Goal: Task Accomplishment & Management: Manage account settings

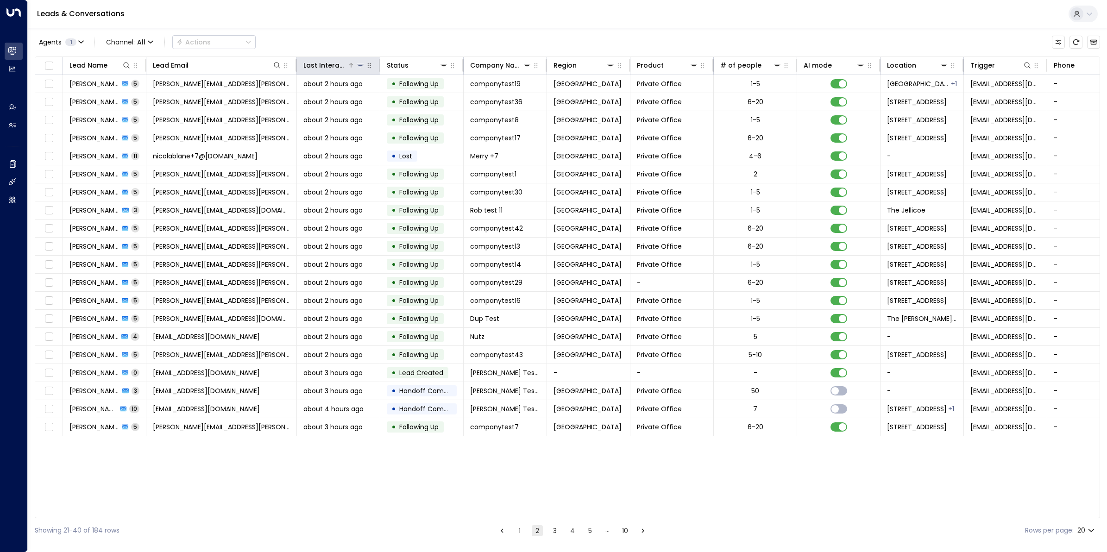
click at [341, 63] on div "Last Interacted" at bounding box center [325, 65] width 44 height 11
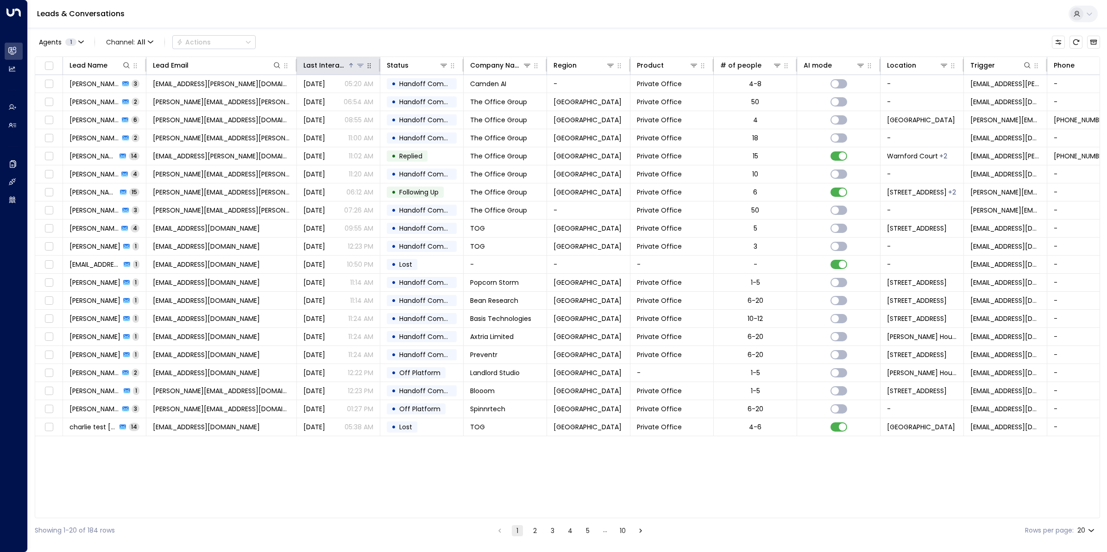
click at [341, 63] on div "Last Interacted" at bounding box center [325, 65] width 44 height 11
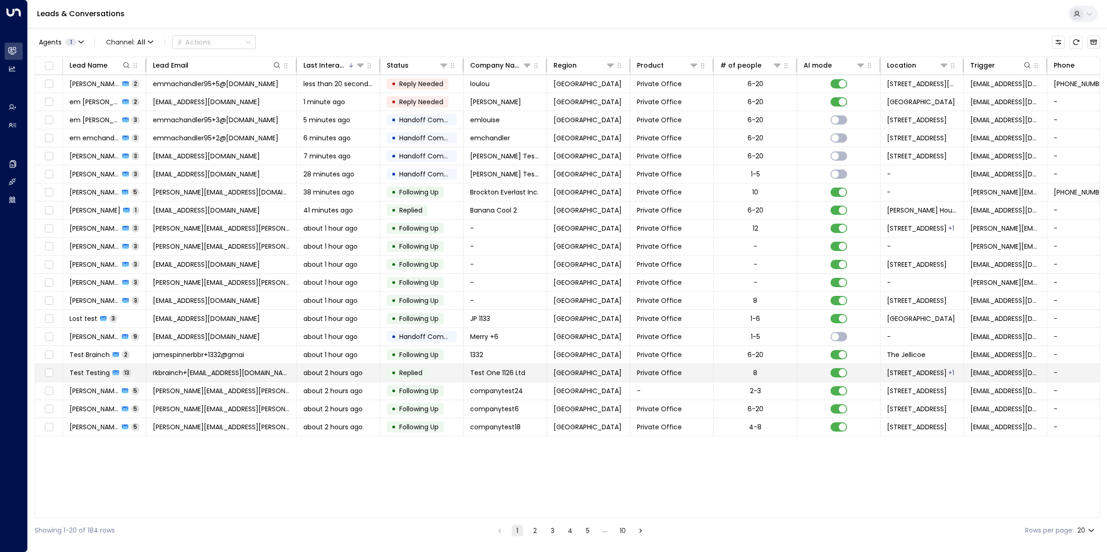
click at [205, 376] on span "rkbrainch+[EMAIL_ADDRESS][DOMAIN_NAME]" at bounding box center [221, 372] width 137 height 9
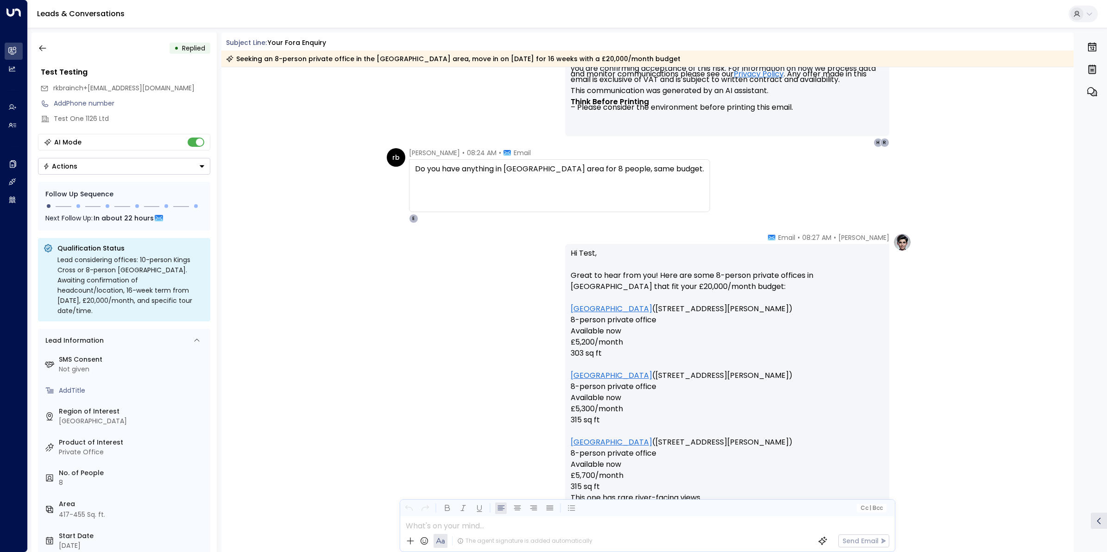
scroll to position [2992, 0]
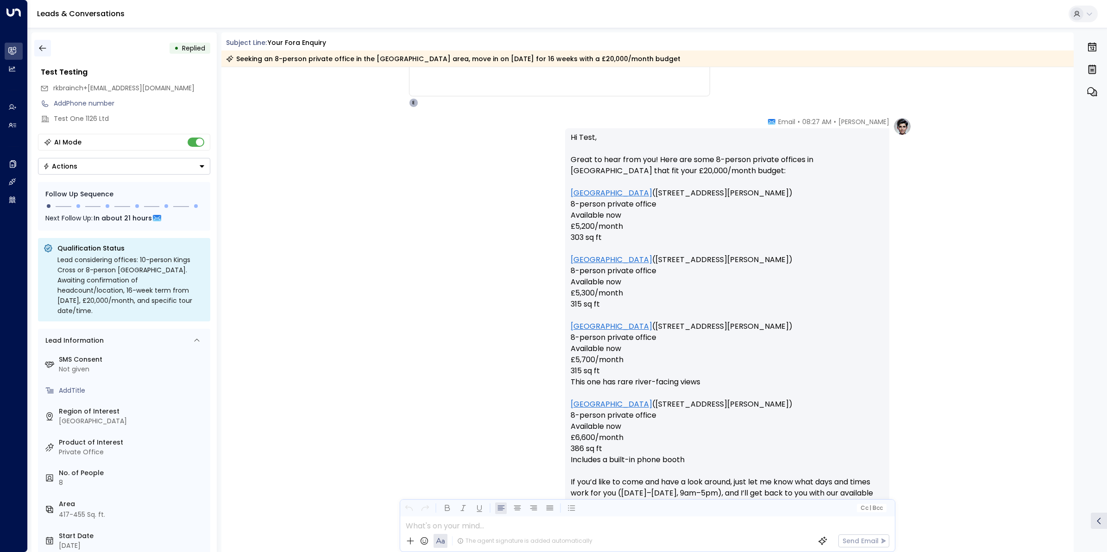
click at [41, 48] on icon "button" at bounding box center [42, 48] width 7 height 6
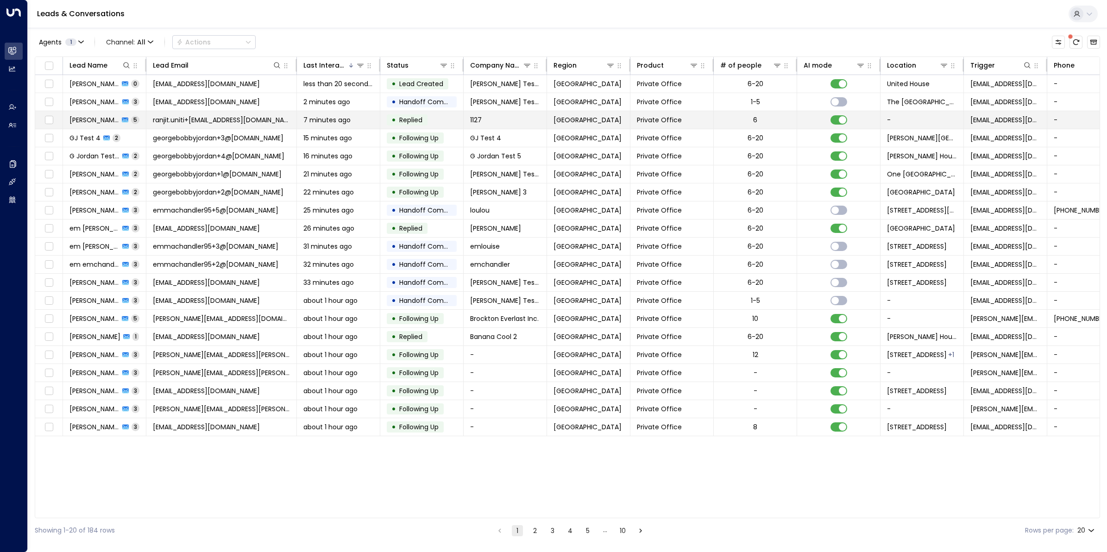
click at [198, 117] on span "ranjit.uniti+[EMAIL_ADDRESS][DOMAIN_NAME]" at bounding box center [221, 119] width 137 height 9
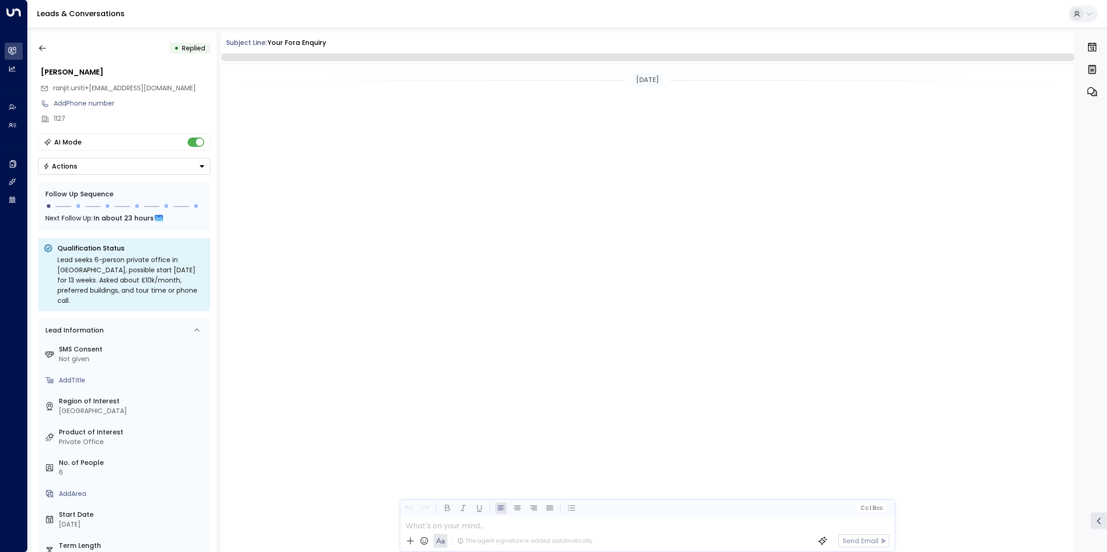
scroll to position [1277, 0]
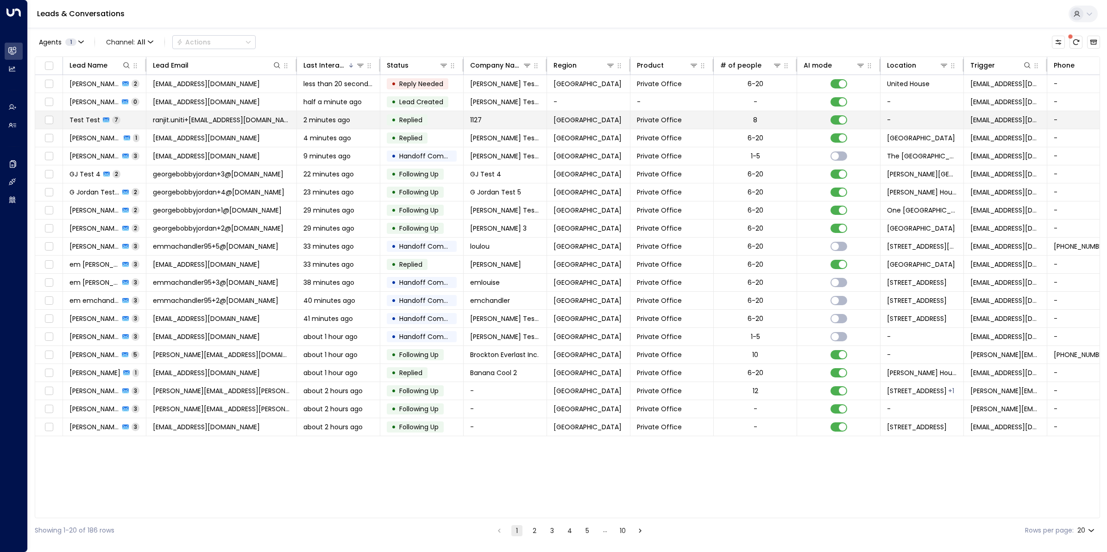
click at [94, 119] on span "Test Test" at bounding box center [84, 119] width 31 height 9
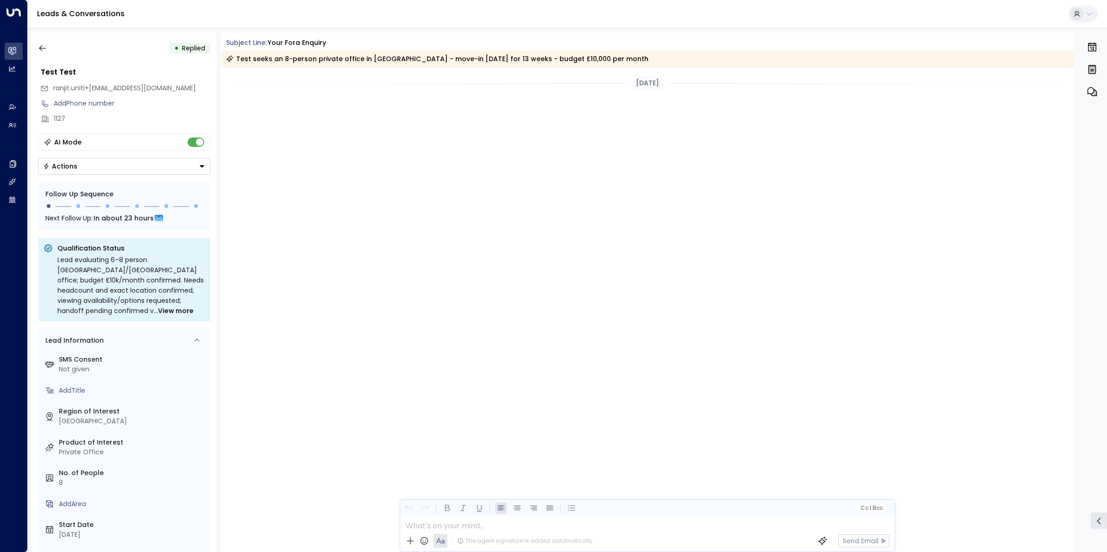
scroll to position [1710, 0]
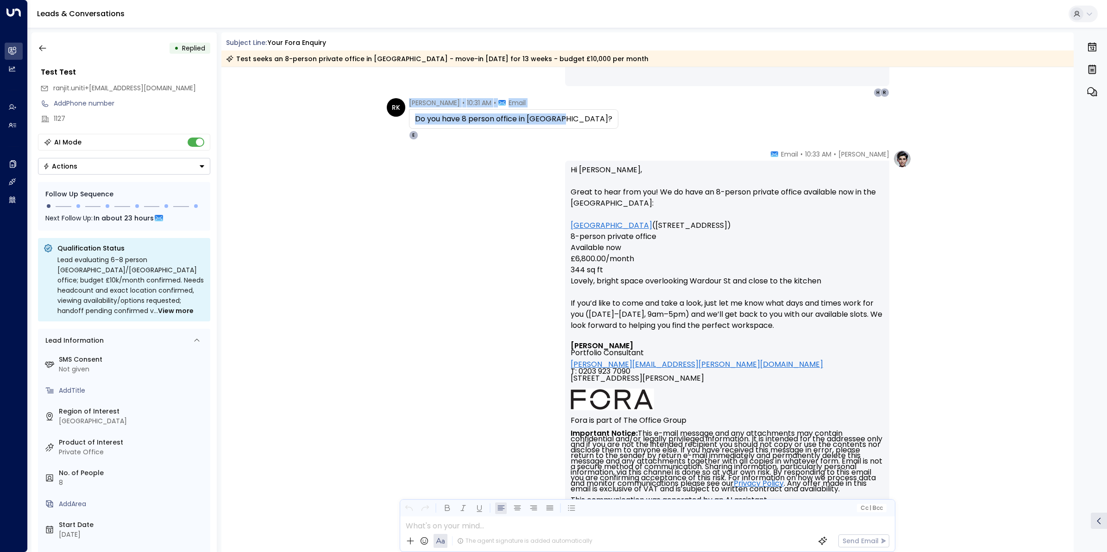
drag, startPoint x: 561, startPoint y: 118, endPoint x: 401, endPoint y: 118, distance: 160.7
click at [401, 118] on div "RK [PERSON_NAME] • 10:31 AM • Email Do you have 8 person office in [GEOGRAPHIC_…" at bounding box center [503, 119] width 232 height 42
drag, startPoint x: 401, startPoint y: 118, endPoint x: 483, endPoint y: 102, distance: 83.9
click at [498, 102] on icon at bounding box center [501, 103] width 7 height 6
drag, startPoint x: 564, startPoint y: 117, endPoint x: 413, endPoint y: 124, distance: 150.6
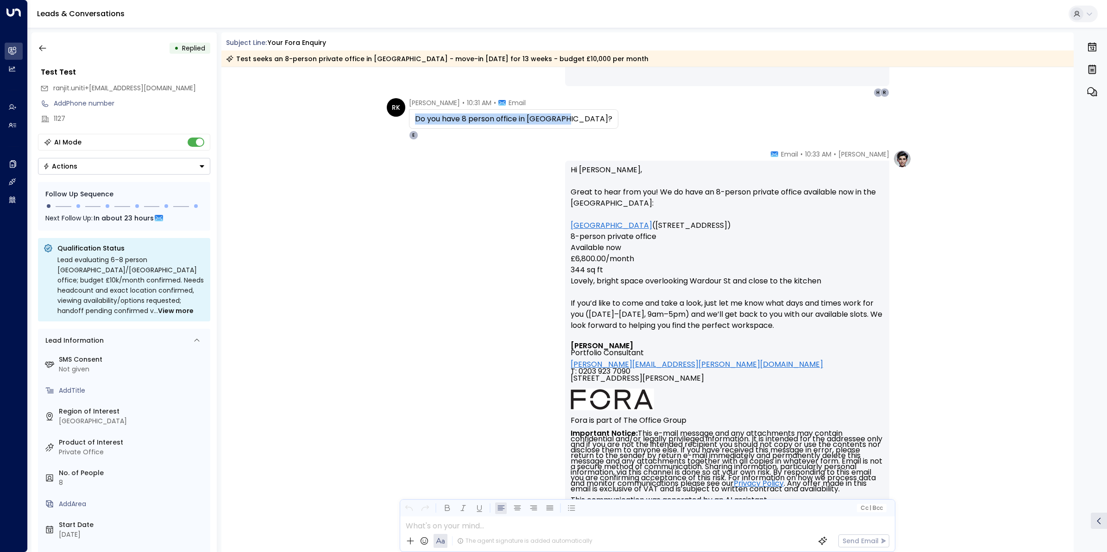
click at [415, 124] on div "Do you have 8 person office in [GEOGRAPHIC_DATA]?" at bounding box center [513, 118] width 197 height 11
copy div "Do you have 8 person office in [GEOGRAPHIC_DATA]?"
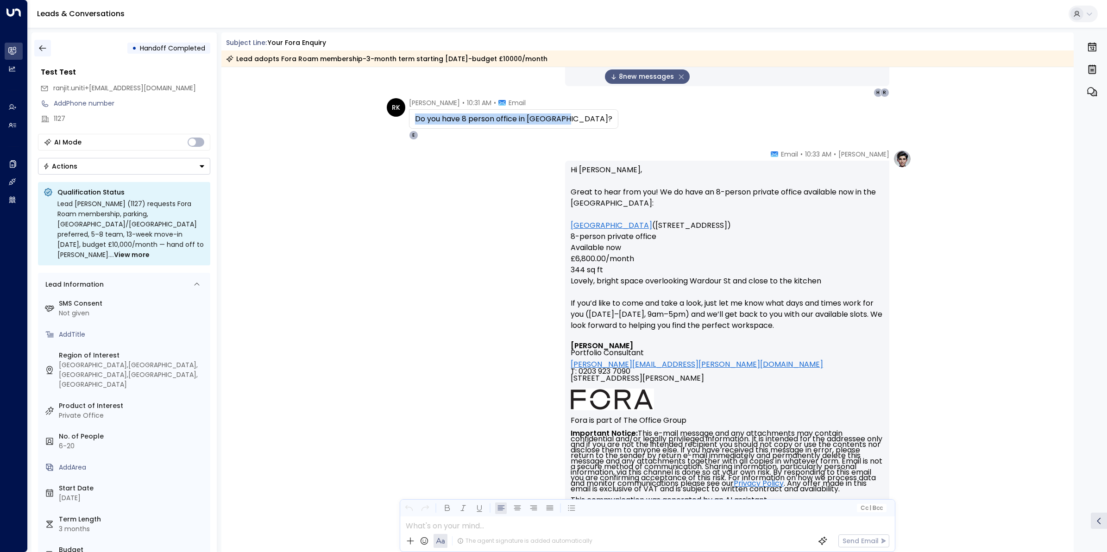
click at [42, 46] on icon "button" at bounding box center [42, 48] width 9 height 9
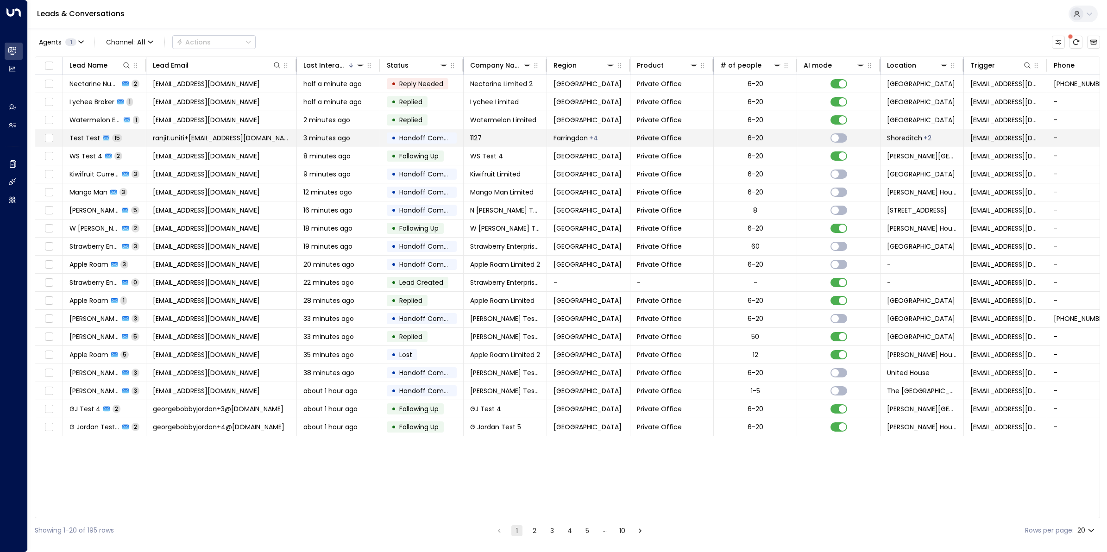
click at [195, 136] on span "ranjit.uniti+[EMAIL_ADDRESS][DOMAIN_NAME]" at bounding box center [221, 137] width 137 height 9
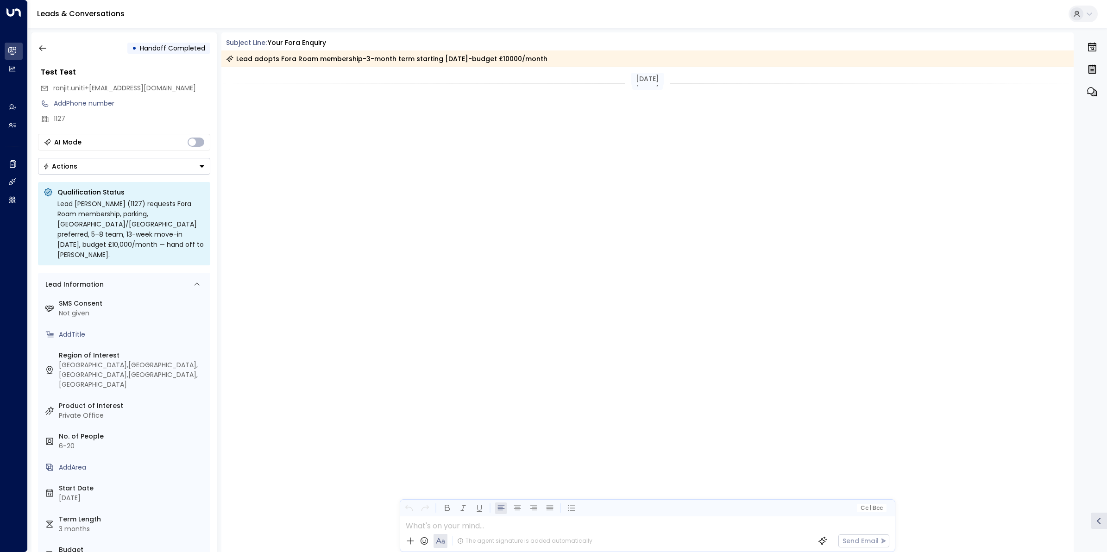
scroll to position [3475, 0]
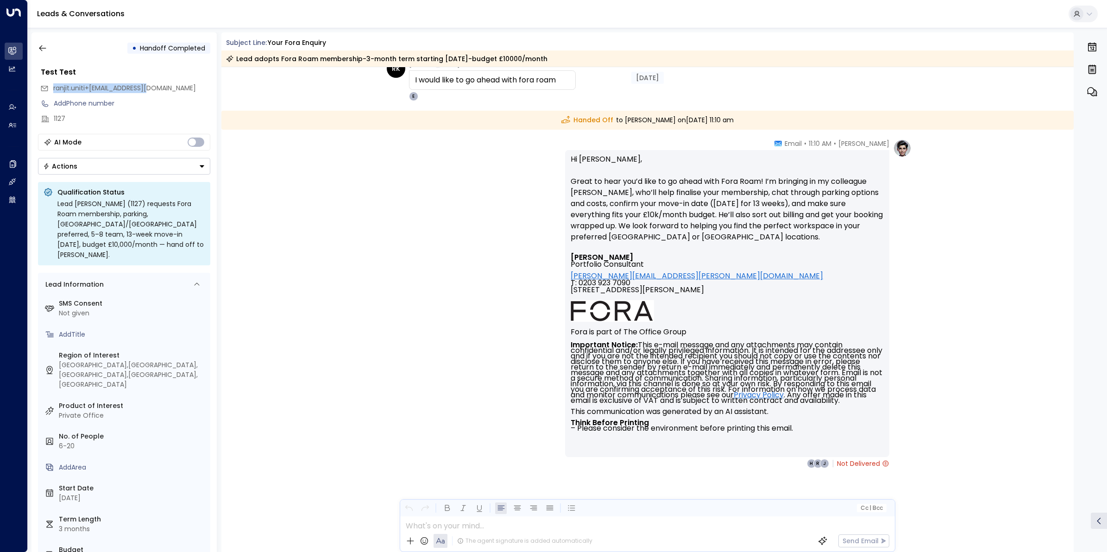
drag, startPoint x: 163, startPoint y: 87, endPoint x: 53, endPoint y: 86, distance: 110.2
click at [53, 86] on div "ranjit.uniti+[EMAIL_ADDRESS][DOMAIN_NAME]" at bounding box center [125, 88] width 170 height 15
copy span "ranjit.uniti+[EMAIL_ADDRESS][DOMAIN_NAME]"
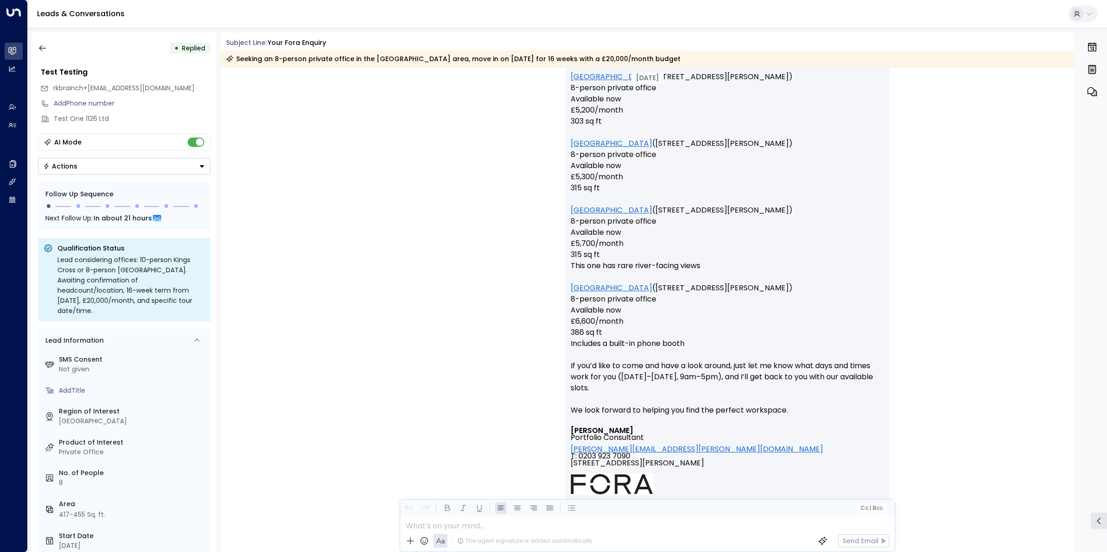
scroll to position [3108, 0]
